Goal: Information Seeking & Learning: Compare options

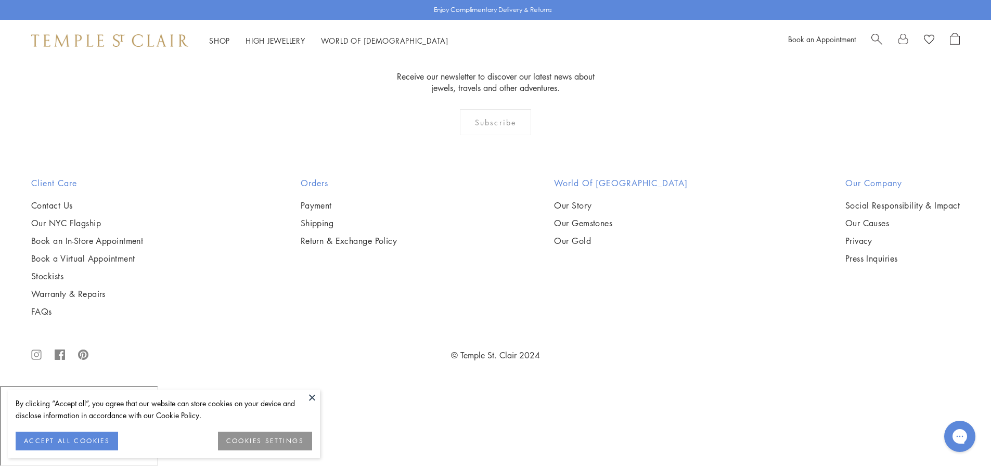
scroll to position [2033, 0]
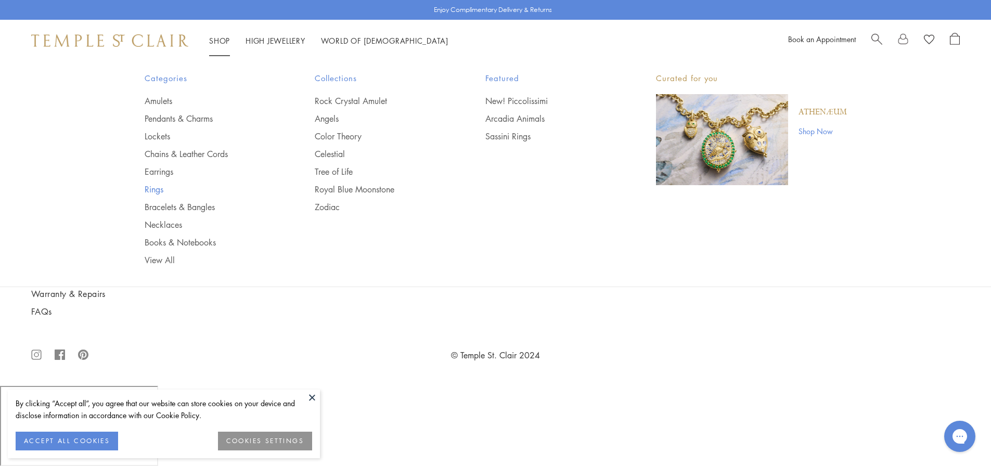
click at [151, 193] on link "Rings" at bounding box center [209, 189] width 129 height 11
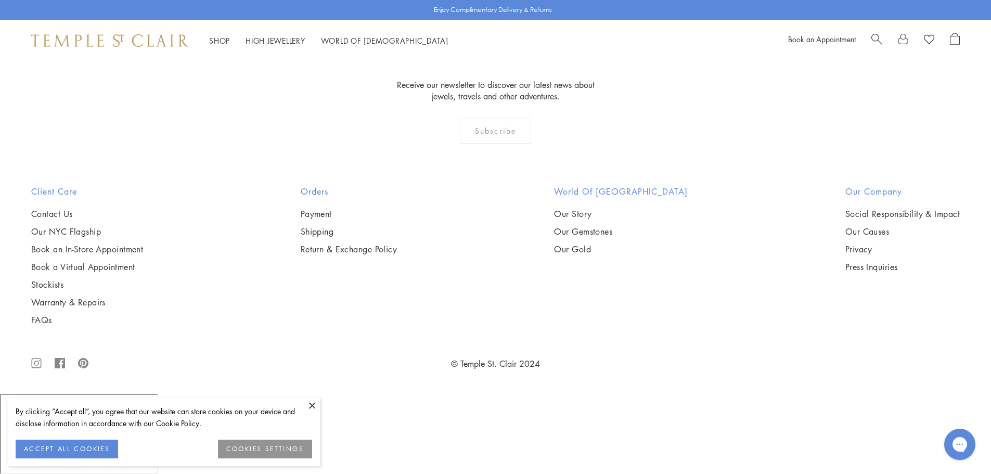
scroll to position [2318, 0]
click at [0, 0] on img at bounding box center [0, 0] width 0 height 0
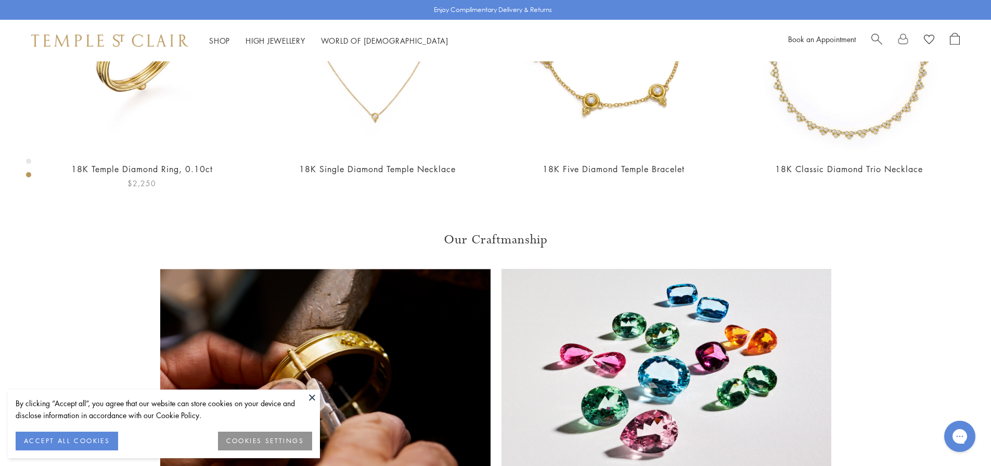
scroll to position [723, 0]
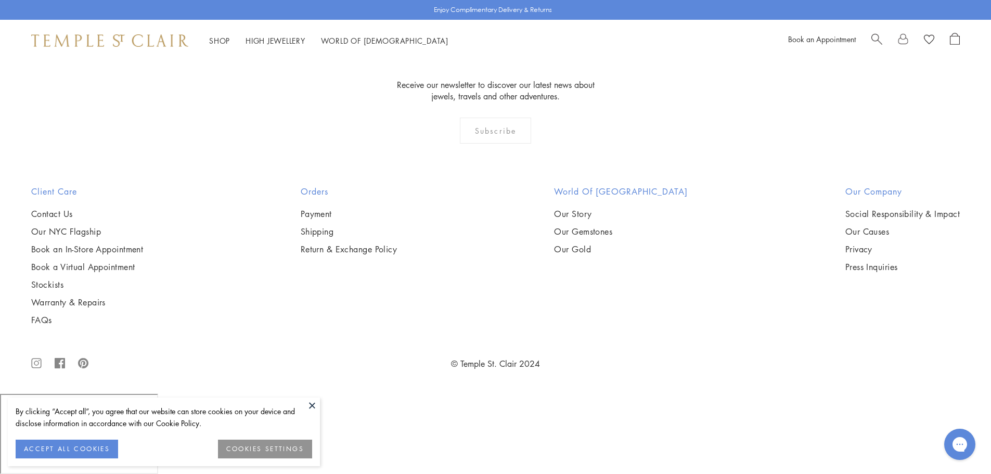
scroll to position [4165, 0]
click at [0, 0] on img at bounding box center [0, 0] width 0 height 0
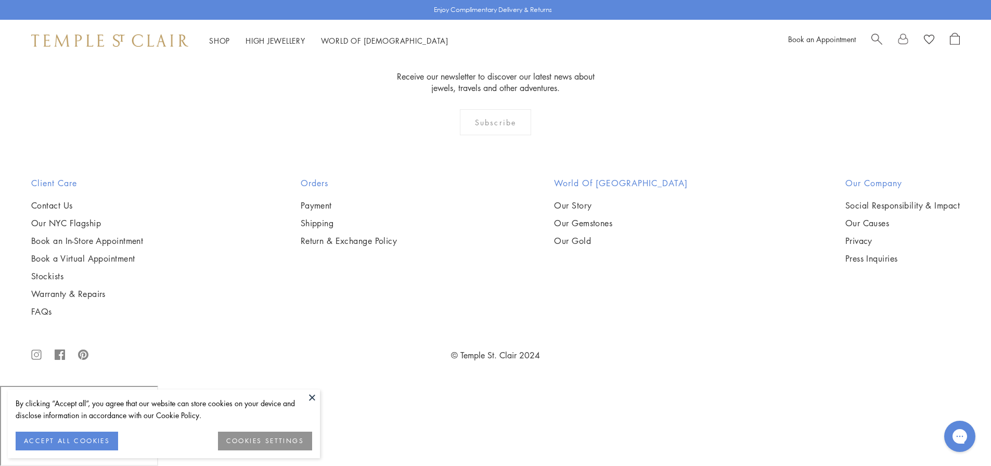
scroll to position [1627, 0]
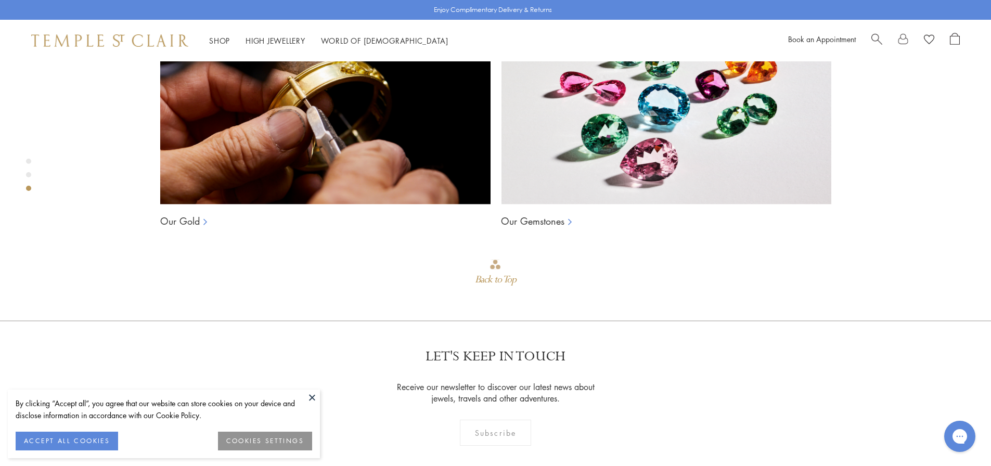
scroll to position [1149, 0]
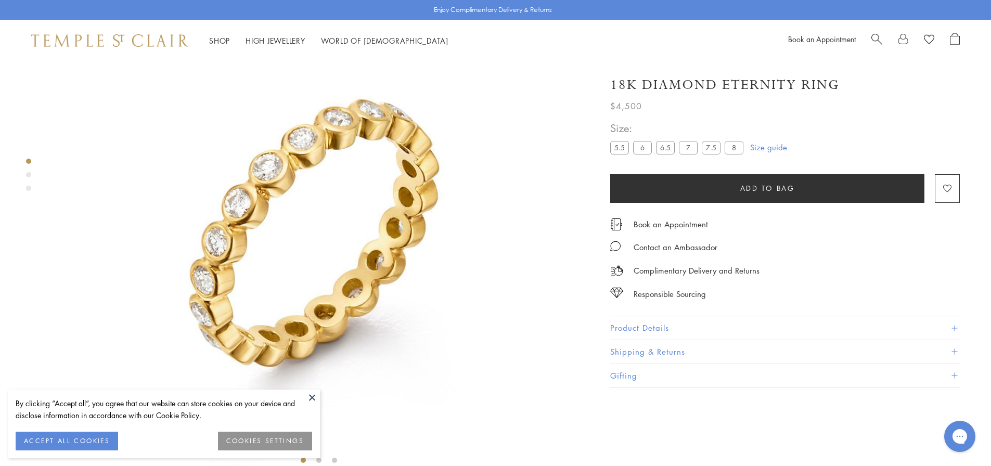
scroll to position [61, 0]
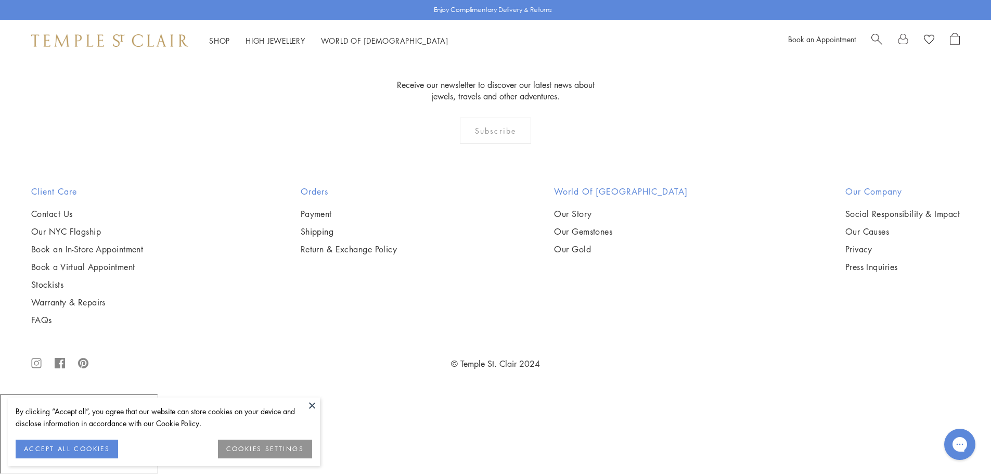
scroll to position [4963, 0]
click at [0, 0] on img at bounding box center [0, 0] width 0 height 0
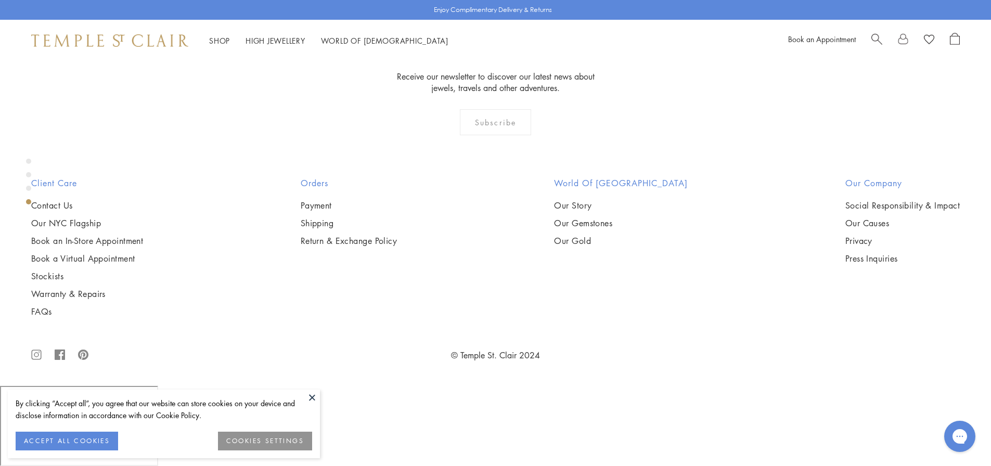
scroll to position [1712, 0]
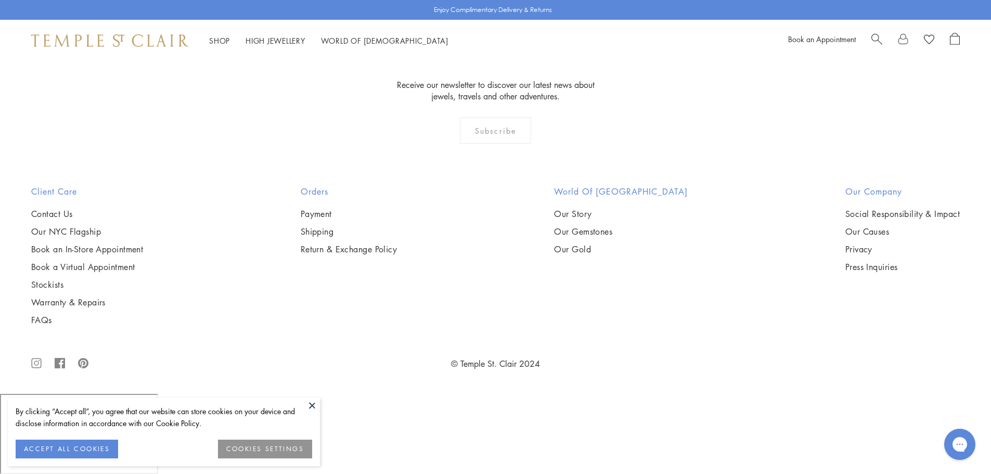
scroll to position [5887, 0]
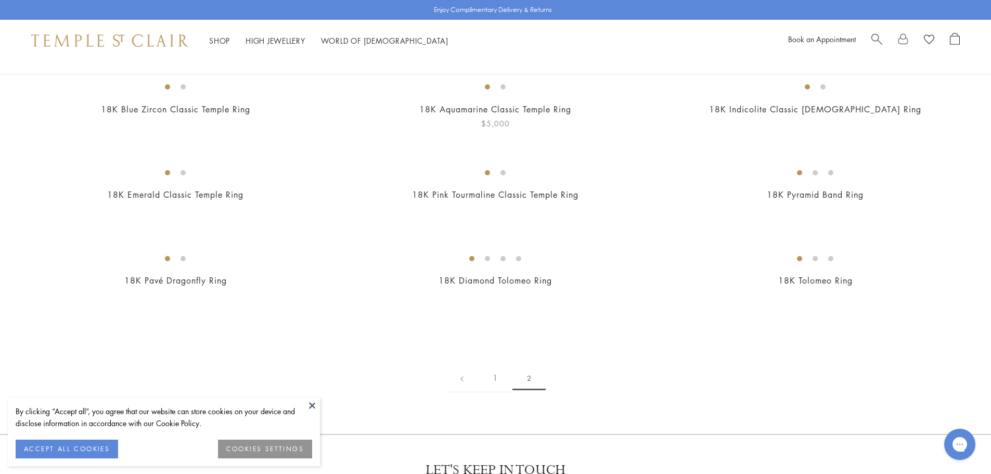
scroll to position [117, 0]
click at [0, 0] on img at bounding box center [0, 0] width 0 height 0
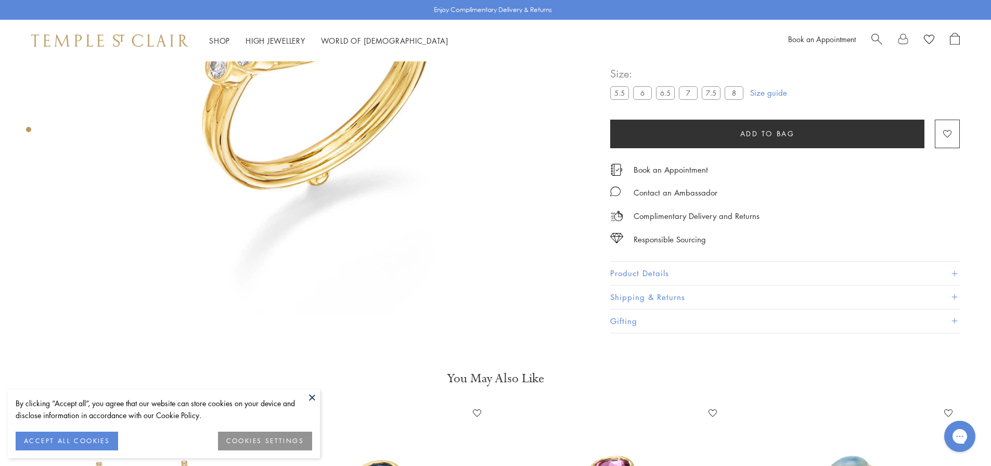
scroll to position [95, 0]
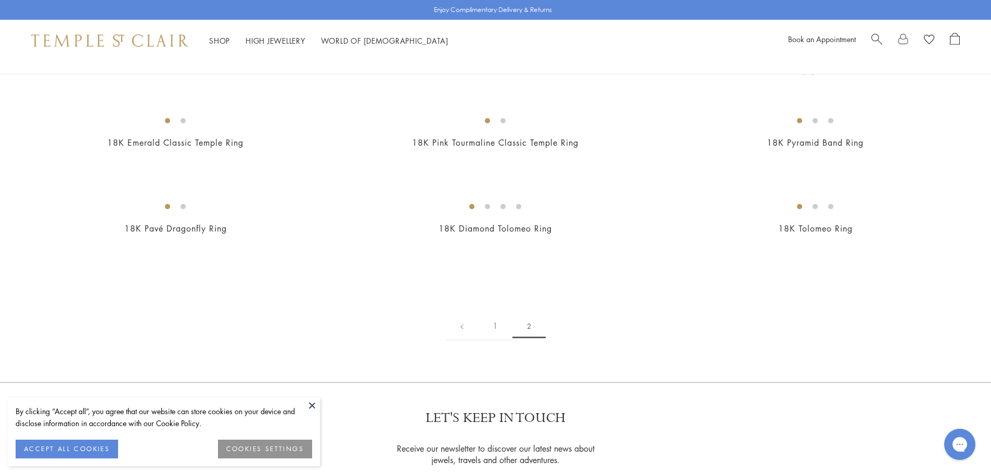
scroll to position [162, 0]
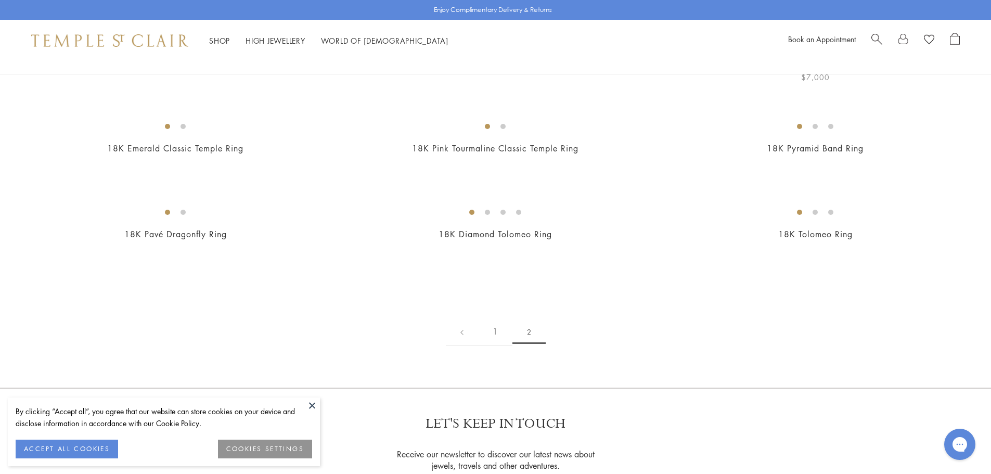
click at [0, 0] on img at bounding box center [0, 0] width 0 height 0
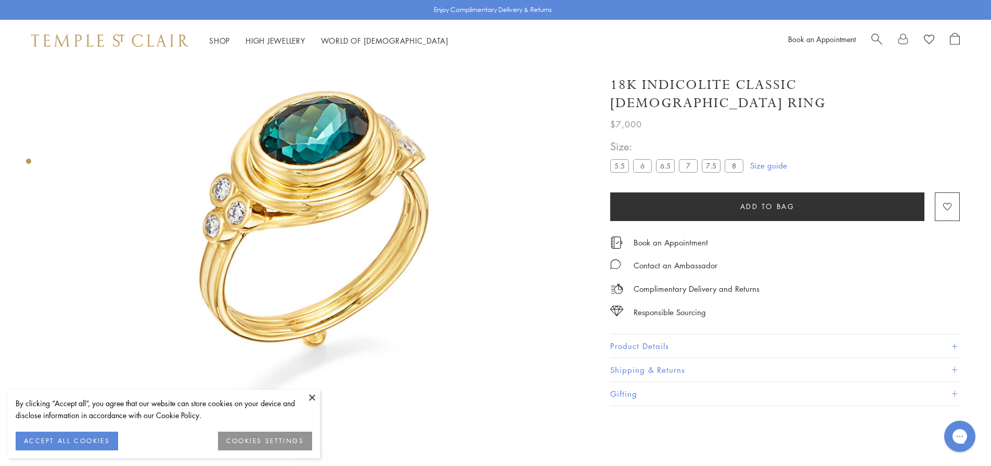
scroll to position [98, 0]
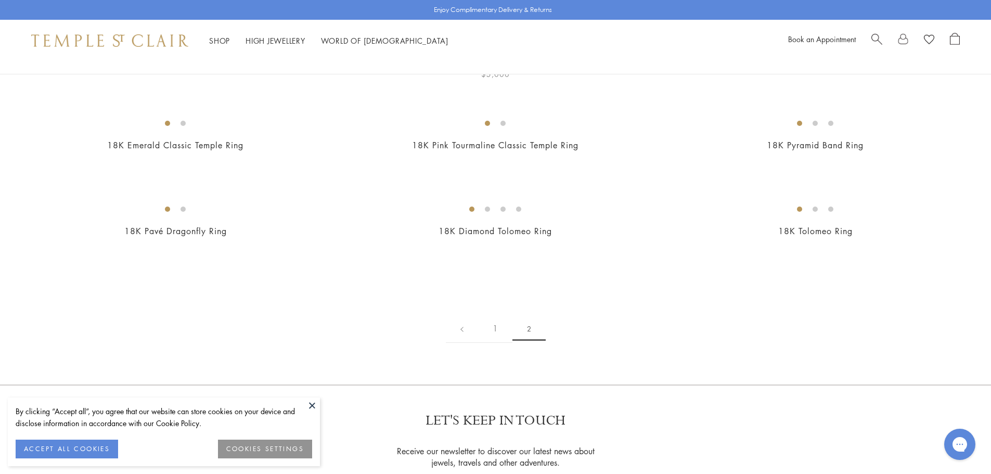
scroll to position [144, 0]
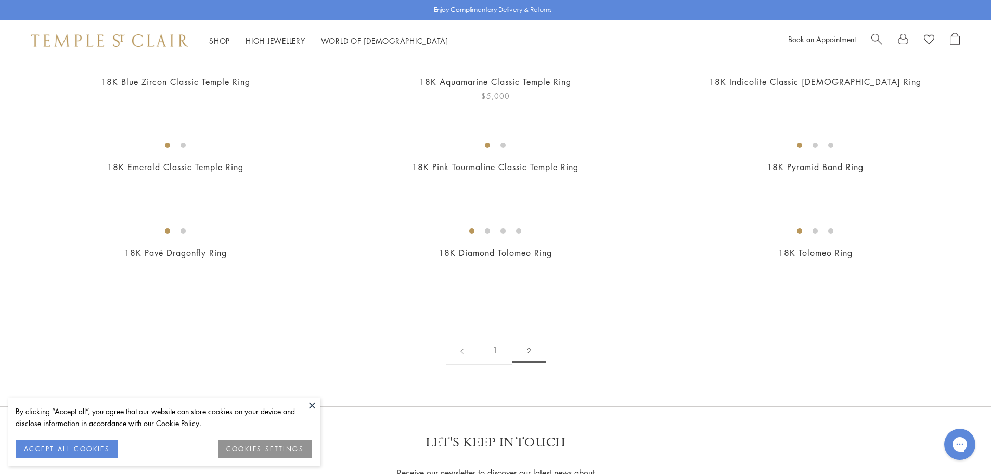
click at [0, 0] on img at bounding box center [0, 0] width 0 height 0
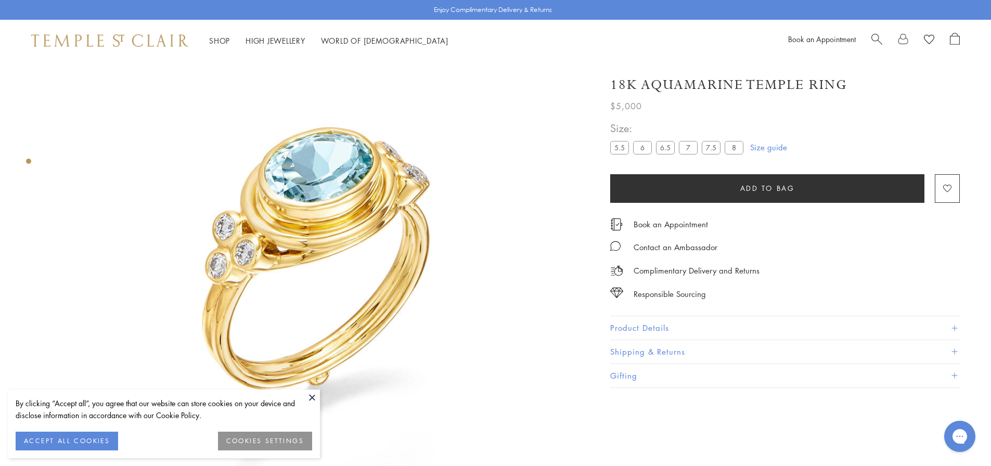
click at [644, 326] on button "Product Details" at bounding box center [785, 327] width 350 height 23
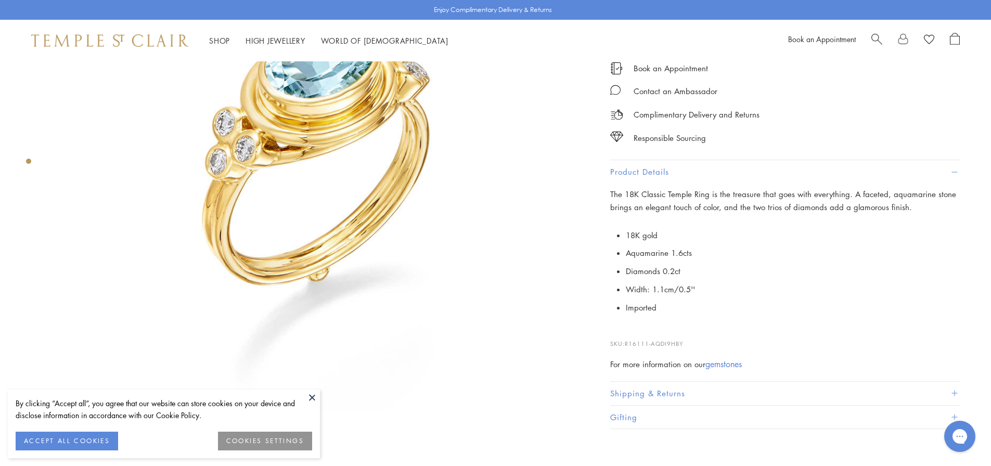
scroll to position [170, 0]
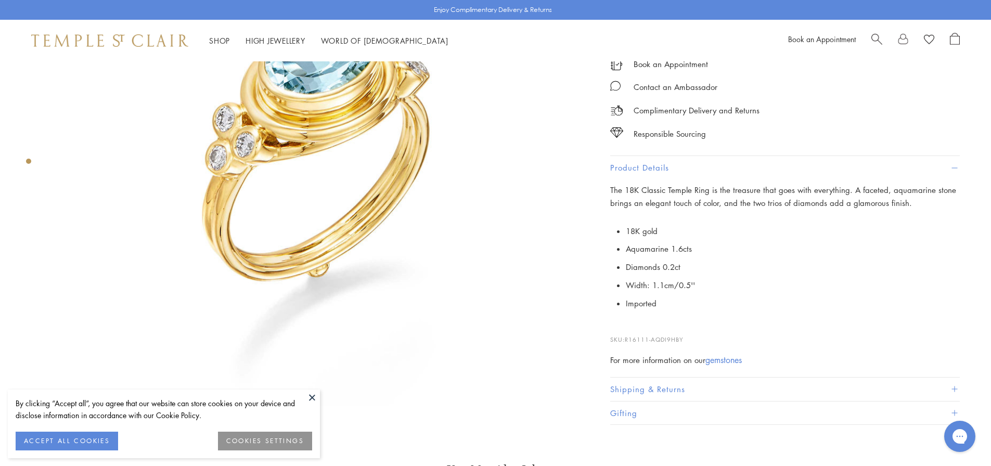
click at [678, 386] on button "Shipping & Returns" at bounding box center [785, 389] width 350 height 23
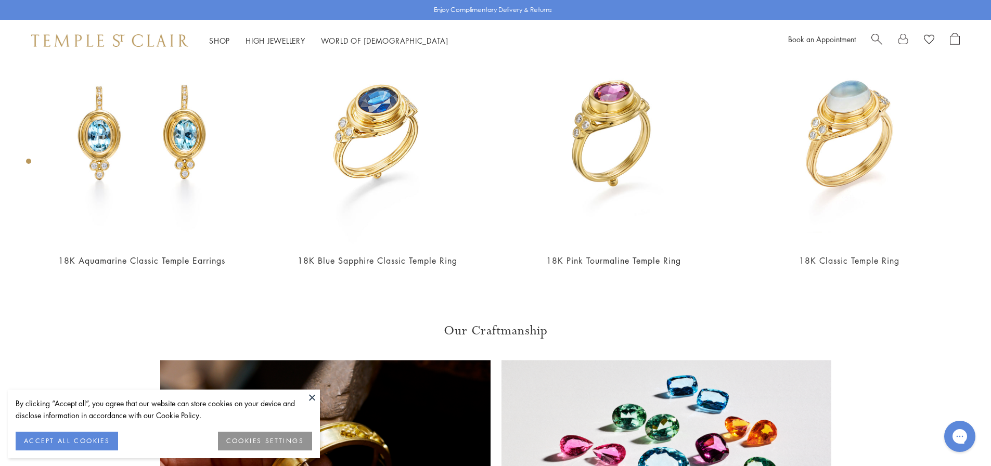
scroll to position [0, 0]
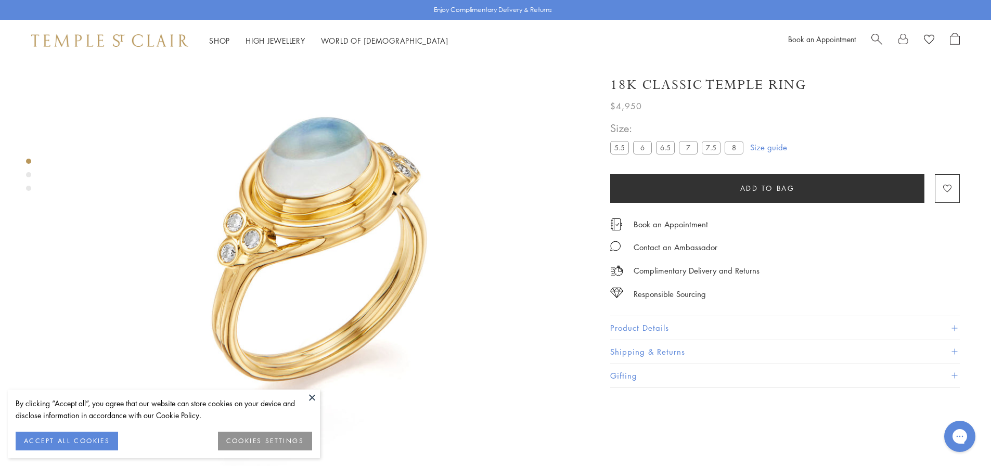
scroll to position [61, 0]
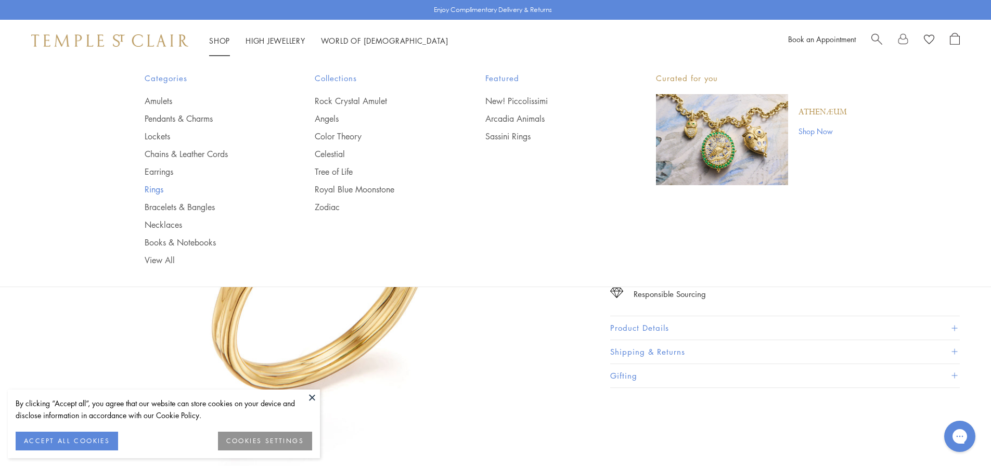
click at [148, 190] on link "Rings" at bounding box center [209, 189] width 129 height 11
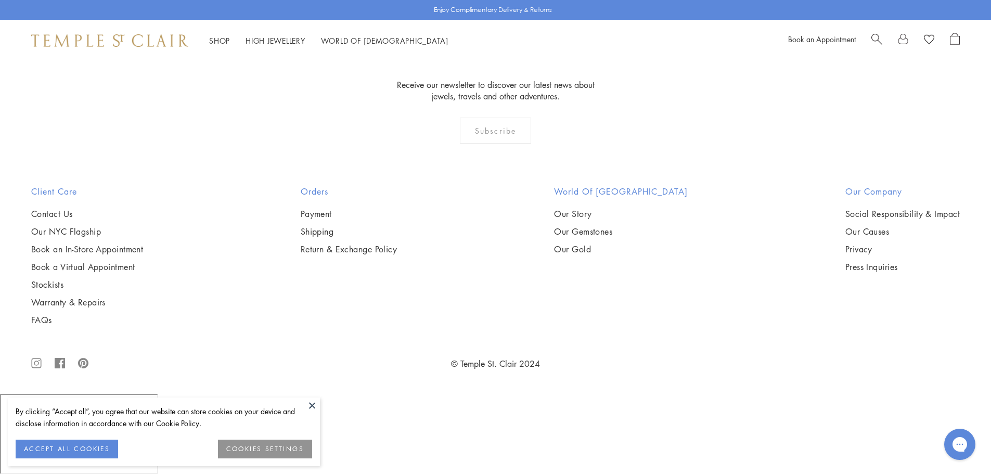
scroll to position [4909, 0]
click at [0, 0] on img at bounding box center [0, 0] width 0 height 0
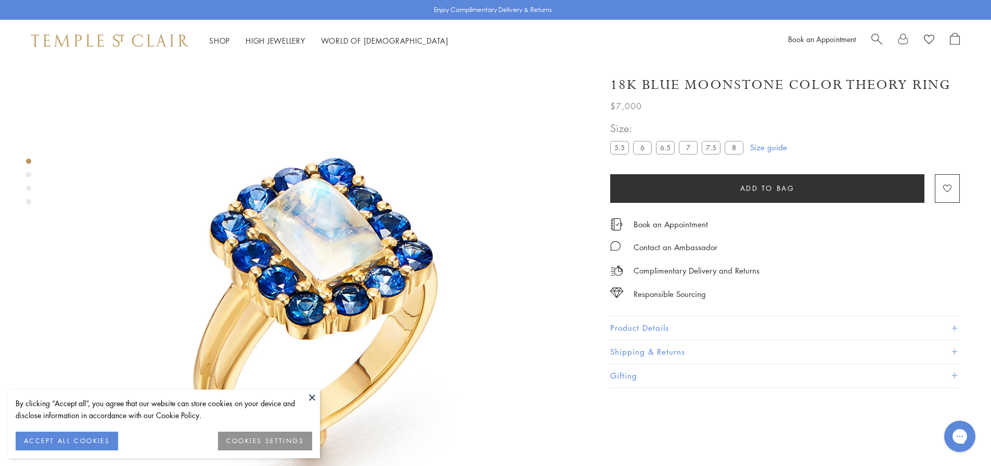
scroll to position [61, 0]
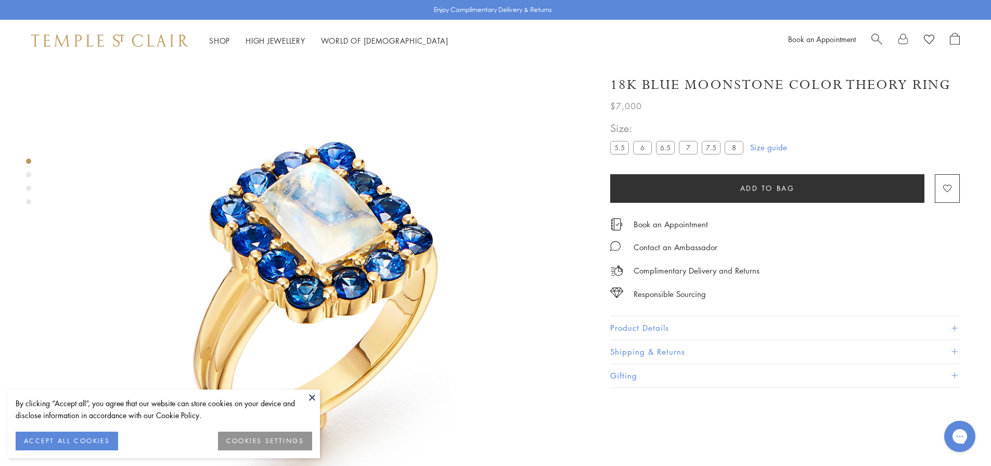
click at [642, 324] on button "Product Details" at bounding box center [785, 327] width 350 height 23
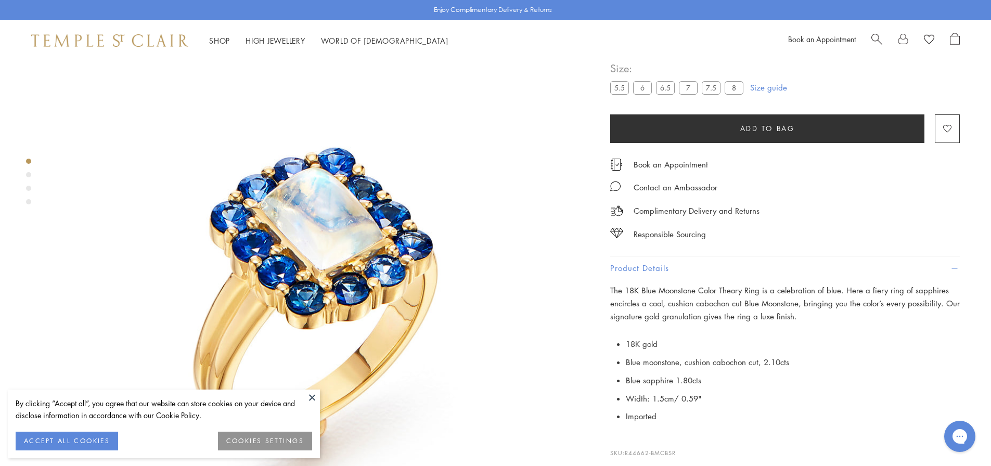
scroll to position [40, 0]
